Goal: Task Accomplishment & Management: Manage account settings

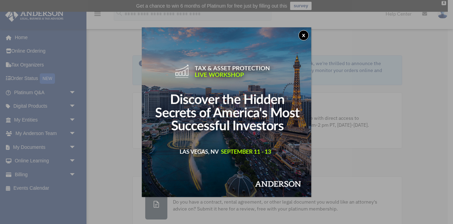
click at [303, 31] on button "x" at bounding box center [303, 35] width 10 height 10
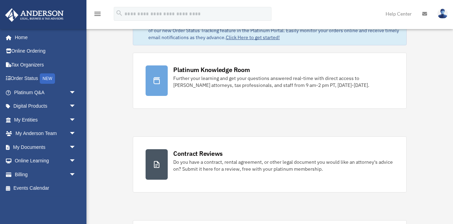
scroll to position [66, 0]
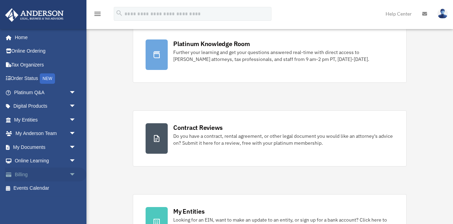
click at [39, 174] on link "Billing arrow_drop_down" at bounding box center [46, 174] width 82 height 14
click at [76, 175] on span "arrow_drop_down" at bounding box center [76, 174] width 14 height 14
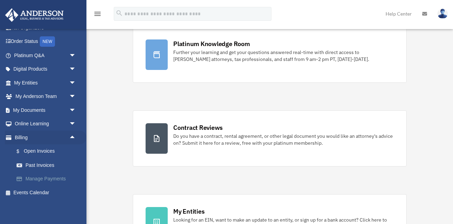
click at [45, 178] on link "Manage Payments" at bounding box center [48, 179] width 77 height 14
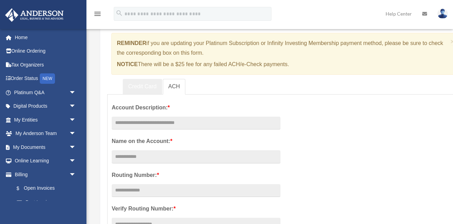
click at [149, 83] on link "Credit Card" at bounding box center [142, 87] width 39 height 16
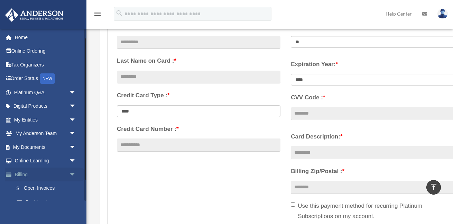
scroll to position [27, 0]
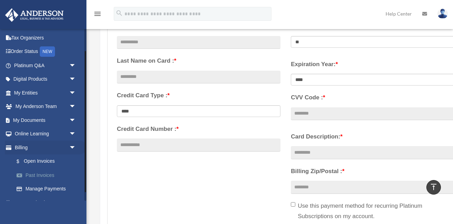
click at [43, 173] on link "Past Invoices" at bounding box center [48, 175] width 77 height 14
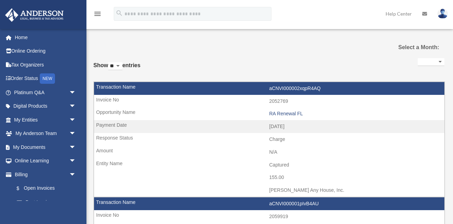
select select
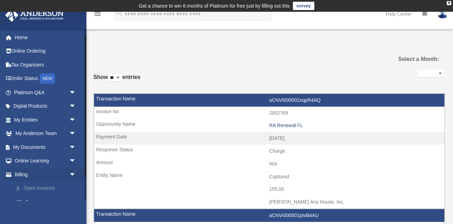
scroll to position [23, 0]
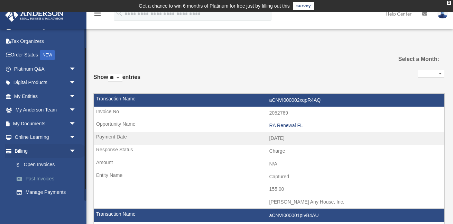
click at [45, 179] on link "Past Invoices" at bounding box center [48, 178] width 77 height 14
click at [47, 194] on link "Manage Payments" at bounding box center [48, 192] width 77 height 14
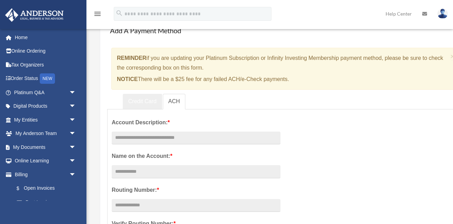
scroll to position [54, 0]
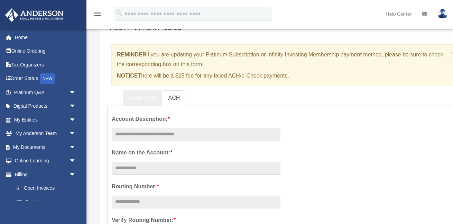
click at [135, 95] on link "Credit Card" at bounding box center [142, 98] width 39 height 16
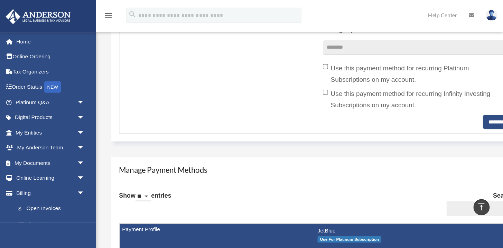
scroll to position [291, 0]
